Goal: Find specific page/section: Find specific page/section

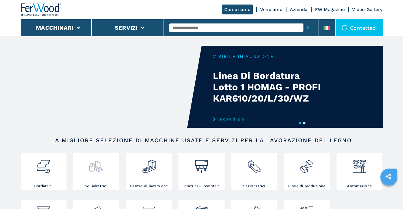
click at [114, 170] on div at bounding box center [96, 164] width 43 height 19
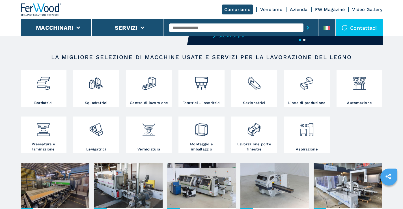
scroll to position [141, 0]
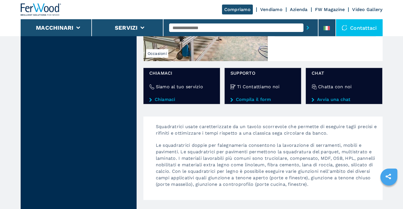
scroll to position [679, 0]
